Goal: Information Seeking & Learning: Learn about a topic

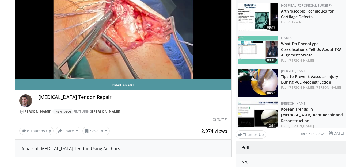
scroll to position [54, 0]
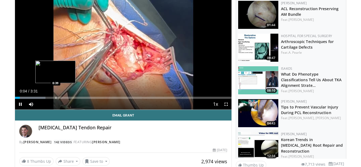
click at [55, 96] on div "Loaded : 14.19% 0:04 0:39" at bounding box center [123, 96] width 217 height 5
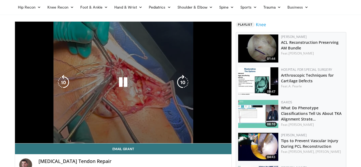
scroll to position [0, 0]
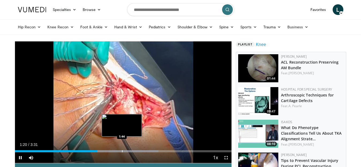
click at [122, 151] on div "Progress Bar" at bounding box center [122, 151] width 1 height 2
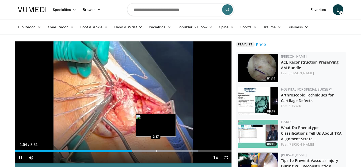
click at [155, 149] on div "Loaded : 84.44% 1:54 2:17" at bounding box center [123, 149] width 217 height 5
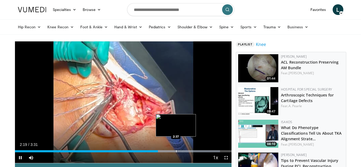
click at [177, 150] on div "Progress Bar" at bounding box center [176, 151] width 1 height 2
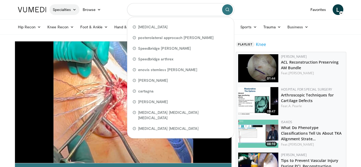
drag, startPoint x: 196, startPoint y: 8, endPoint x: 61, endPoint y: 14, distance: 135.5
click at [61, 14] on nav "Specialties Adult & Family Medicine Allergy, [MEDICAL_DATA], Immunology Anesthe…" at bounding box center [181, 9] width 332 height 19
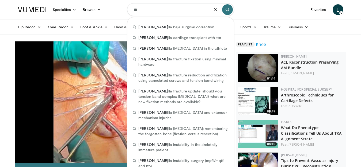
type input "*"
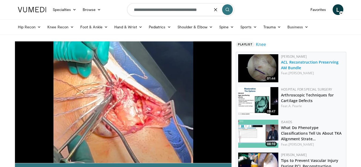
type input "**********"
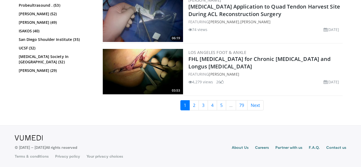
scroll to position [1379, 0]
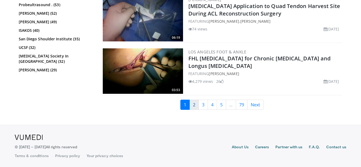
click at [196, 104] on link "2" at bounding box center [193, 105] width 9 height 10
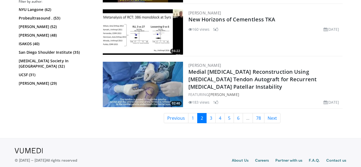
scroll to position [1276, 0]
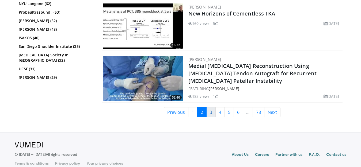
click at [210, 107] on link "3" at bounding box center [210, 112] width 9 height 10
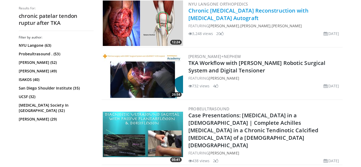
scroll to position [348, 0]
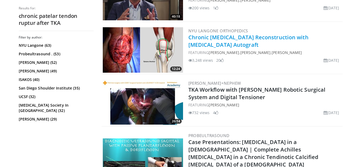
click at [243, 37] on link "Chronic [MEDICAL_DATA] Reconstruction with [MEDICAL_DATA] Autograft" at bounding box center [248, 41] width 120 height 15
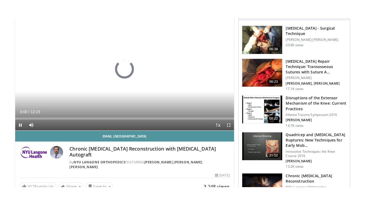
scroll to position [54, 0]
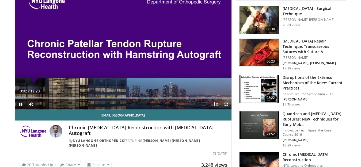
click at [227, 104] on span "Video Player" at bounding box center [226, 104] width 11 height 11
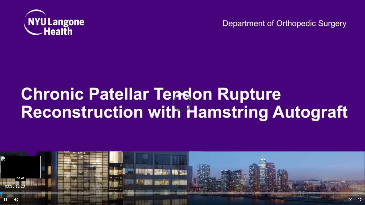
click at [21, 167] on div "Progress Bar" at bounding box center [21, 193] width 1 height 2
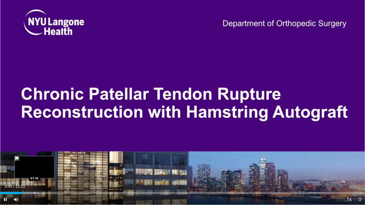
click at [34, 167] on div "Progress Bar" at bounding box center [30, 193] width 20 height 2
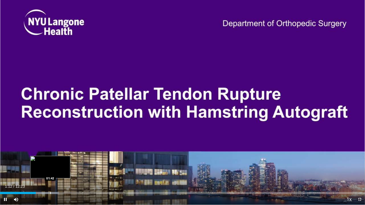
click at [50, 167] on div "Progress Bar" at bounding box center [50, 193] width 1 height 2
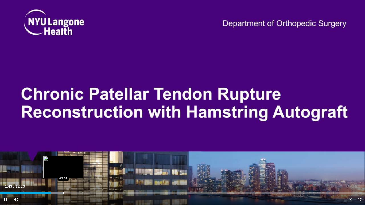
click at [63, 167] on div "Progress Bar" at bounding box center [63, 193] width 1 height 2
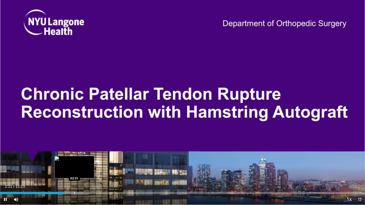
click at [74, 167] on div "Loaded : 22.90% 02:11 02:31" at bounding box center [182, 191] width 365 height 5
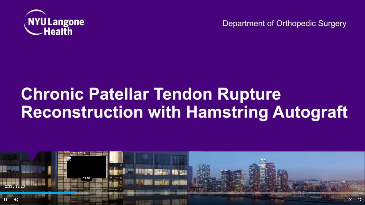
click at [87, 167] on div "Progress Bar" at bounding box center [87, 193] width 1 height 2
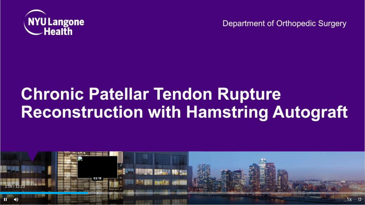
click at [98, 167] on div "Progress Bar" at bounding box center [98, 193] width 1 height 2
click at [102, 167] on div "Progress Bar" at bounding box center [102, 193] width 1 height 2
click at [109, 167] on div "Progress Bar" at bounding box center [109, 193] width 1 height 2
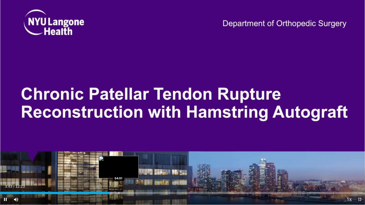
click at [119, 167] on div "Progress Bar" at bounding box center [119, 193] width 1 height 2
click at [126, 167] on div "Progress Bar" at bounding box center [126, 193] width 1 height 2
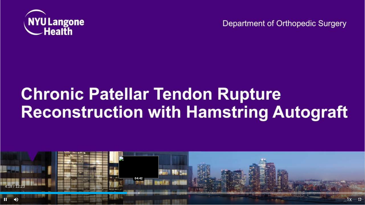
click at [139, 167] on div "Progress Bar" at bounding box center [139, 193] width 1 height 2
click at [149, 167] on div "Current Time 4:42 / Duration 12:23 Pause Skip Backward Skip Forward Mute 0% Loa…" at bounding box center [182, 200] width 365 height 11
click at [148, 167] on div "Progress Bar" at bounding box center [148, 193] width 1 height 2
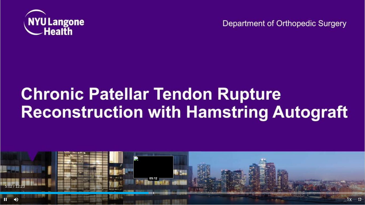
click at [154, 167] on div "Progress Bar" at bounding box center [154, 193] width 1 height 2
click at [164, 167] on div "Progress Bar" at bounding box center [163, 193] width 1 height 2
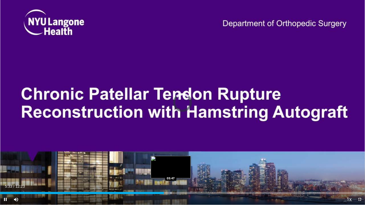
click at [171, 167] on div "Progress Bar" at bounding box center [171, 193] width 1 height 2
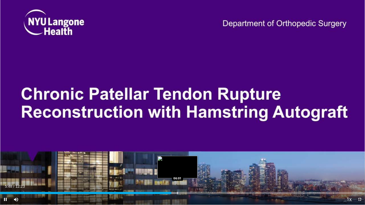
click at [178, 167] on div "Progress Bar" at bounding box center [178, 193] width 1 height 2
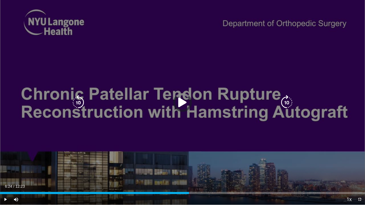
click at [189, 167] on div "Loaded : 49.84% 06:01 06:23" at bounding box center [182, 191] width 365 height 5
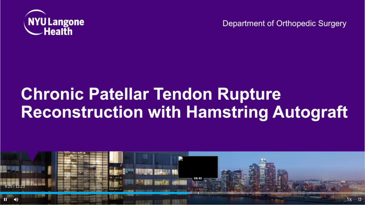
click at [199, 167] on div "Progress Bar" at bounding box center [198, 193] width 1 height 2
click at [207, 167] on div "Progress Bar" at bounding box center [207, 193] width 1 height 2
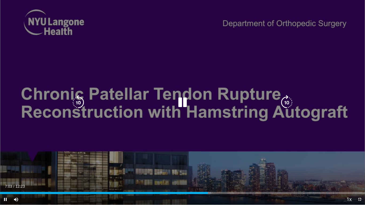
click at [218, 167] on div "10 seconds Tap to unmute" at bounding box center [182, 102] width 365 height 205
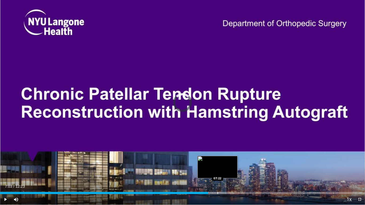
click at [218, 167] on div "Loaded : 61.97% 07:03 07:22" at bounding box center [182, 191] width 365 height 5
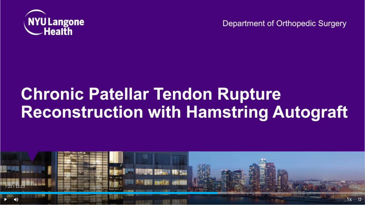
click at [232, 167] on div "Progress Bar" at bounding box center [232, 193] width 1 height 2
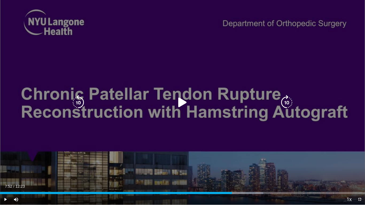
click at [183, 103] on icon "Video Player" at bounding box center [182, 102] width 15 height 15
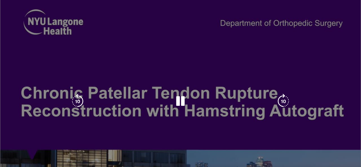
scroll to position [15, 0]
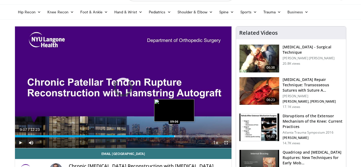
click at [174, 135] on div "Loaded : 77.42% 09:07 09:06" at bounding box center [123, 134] width 217 height 5
click at [174, 136] on div "Progress Bar" at bounding box center [174, 136] width 1 height 2
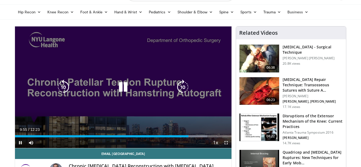
click at [186, 86] on icon "Video Player" at bounding box center [182, 87] width 15 height 15
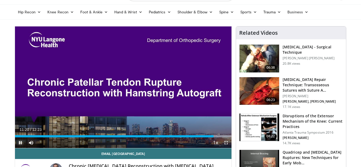
click at [20, 142] on span "Video Player" at bounding box center [20, 143] width 11 height 11
